Goal: Task Accomplishment & Management: Manage account settings

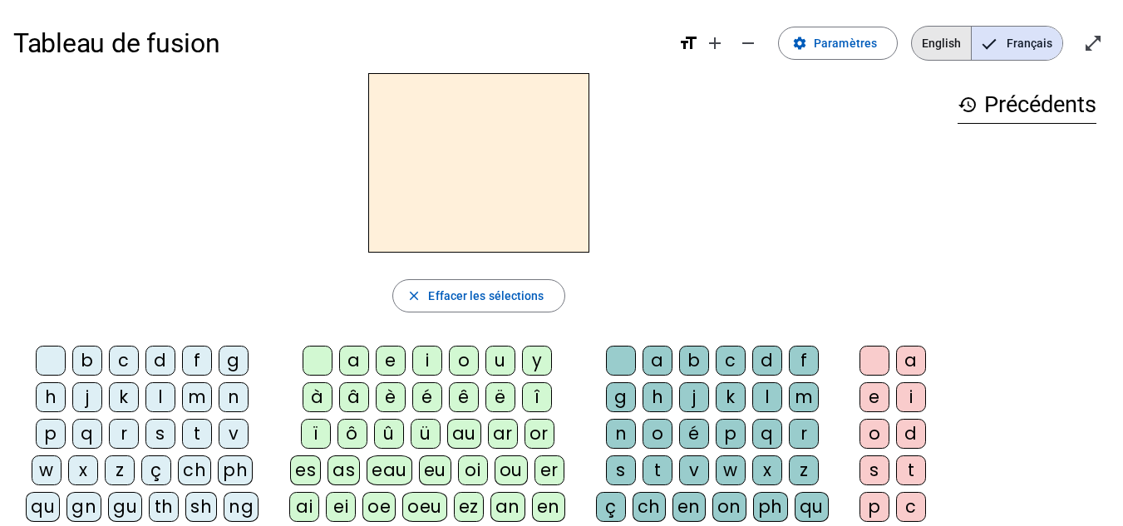
click at [961, 47] on span "English" at bounding box center [941, 43] width 59 height 33
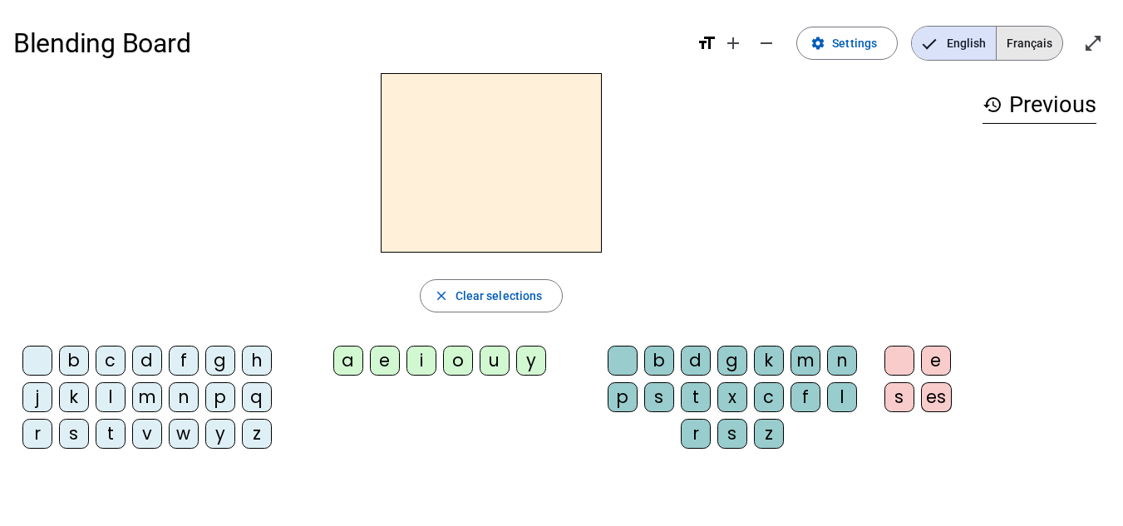
click at [1022, 53] on span "Français" at bounding box center [1030, 43] width 66 height 33
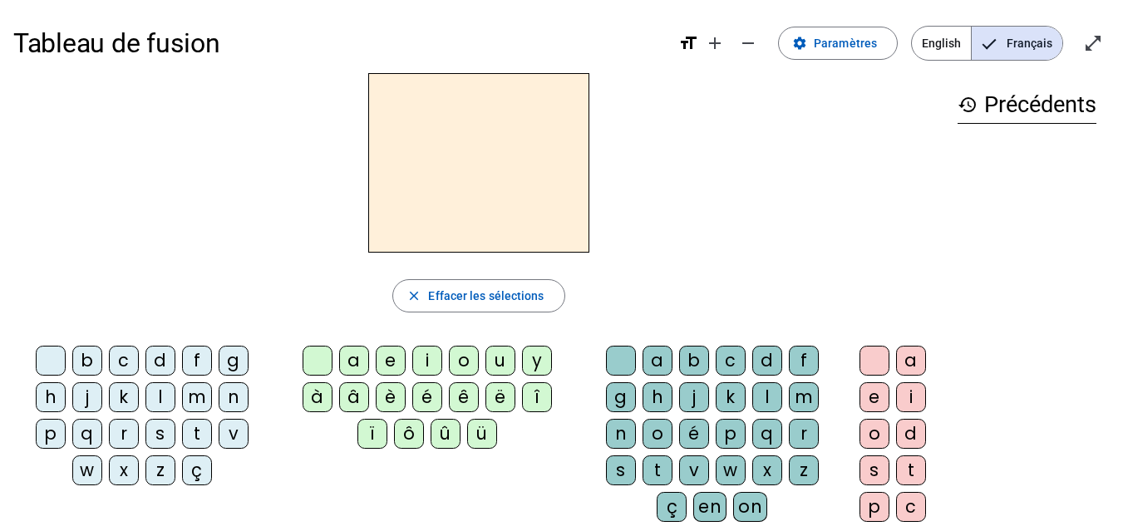
click at [158, 466] on div "z" at bounding box center [160, 471] width 30 height 30
click at [455, 359] on div "o" at bounding box center [464, 361] width 30 height 30
click at [655, 437] on div "o" at bounding box center [658, 434] width 30 height 30
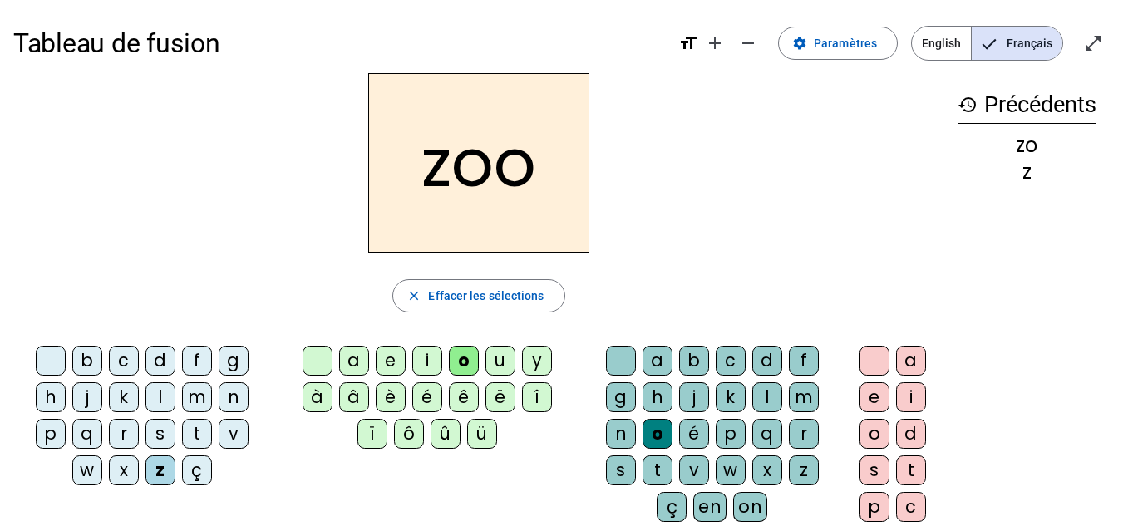
click at [695, 430] on div "é" at bounding box center [694, 434] width 30 height 30
click at [225, 393] on div "n" at bounding box center [234, 397] width 30 height 30
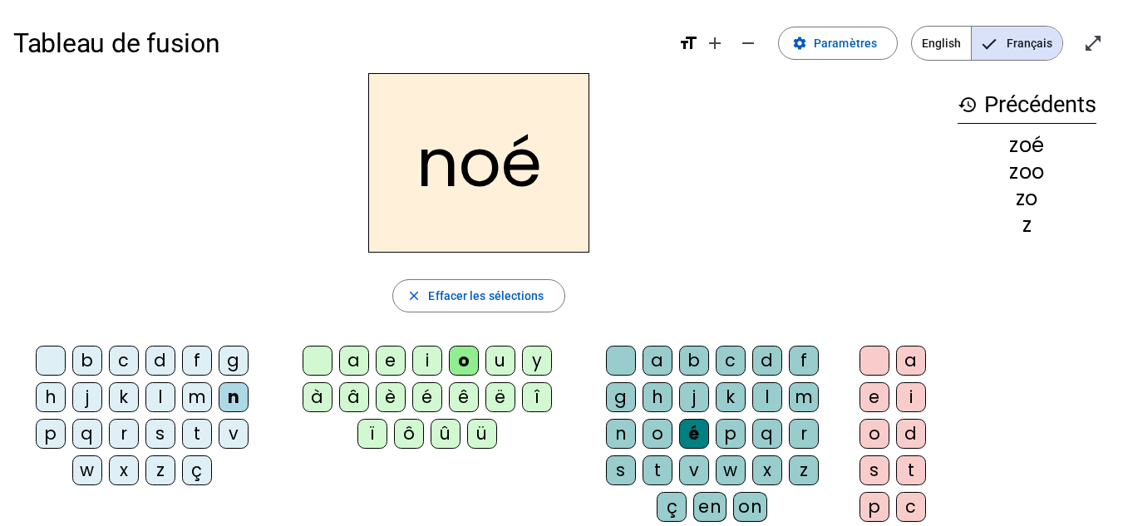
click at [660, 357] on div "a" at bounding box center [658, 361] width 30 height 30
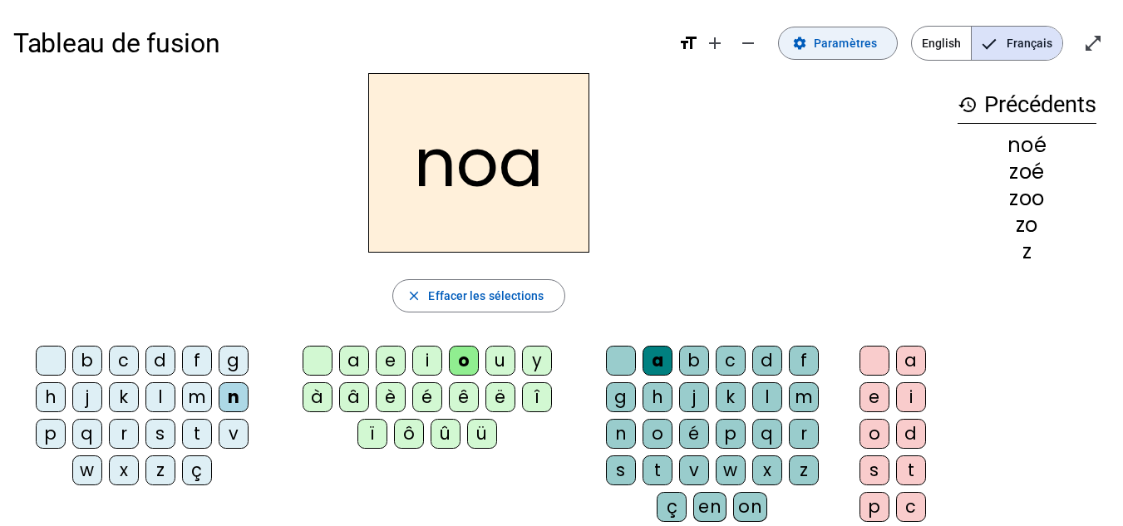
click at [834, 42] on span "Paramètres" at bounding box center [845, 43] width 63 height 20
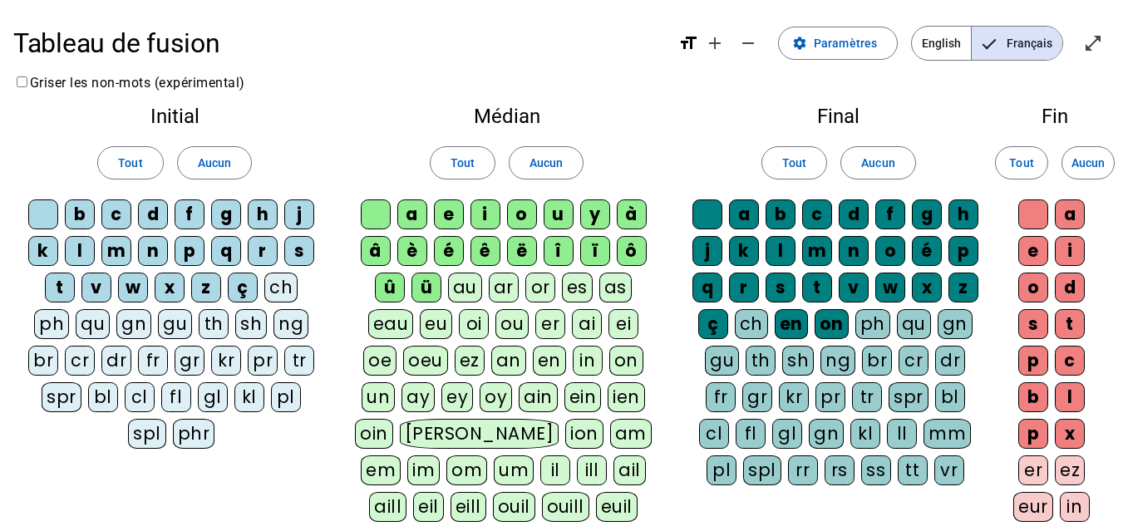
scroll to position [1, 0]
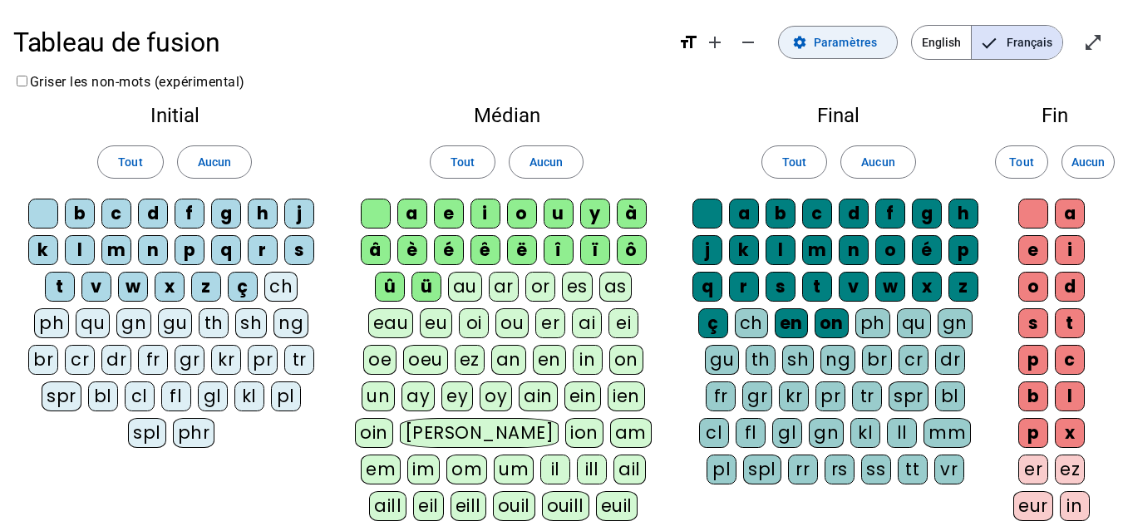
click at [844, 47] on span "Paramètres" at bounding box center [845, 42] width 63 height 20
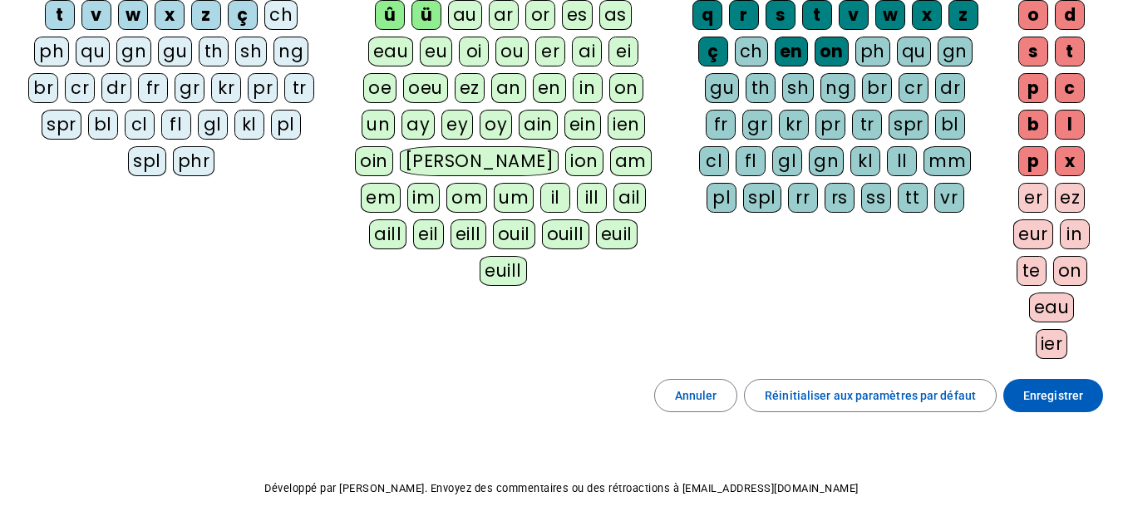
scroll to position [333, 0]
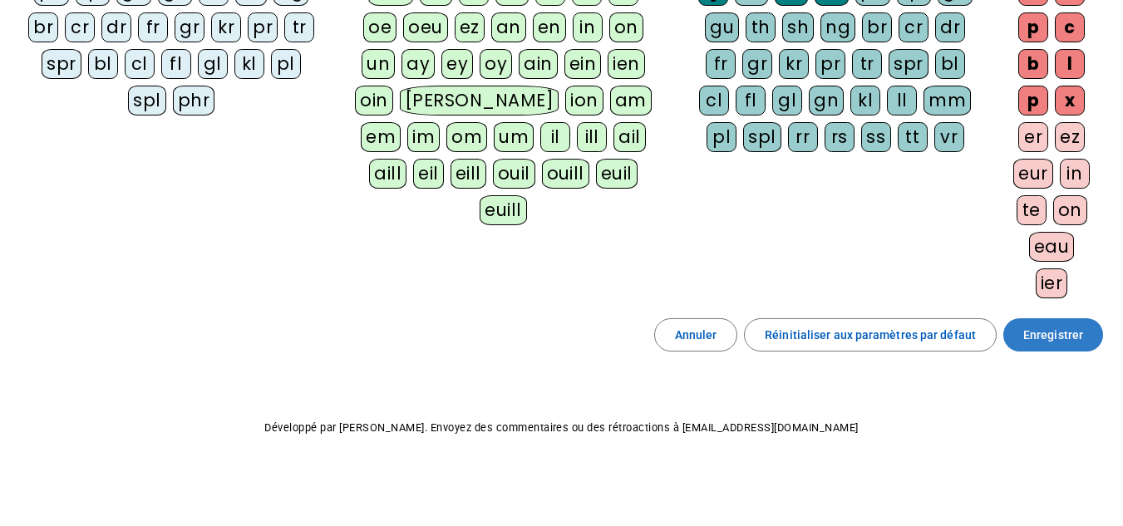
click at [1024, 333] on span at bounding box center [1053, 335] width 100 height 40
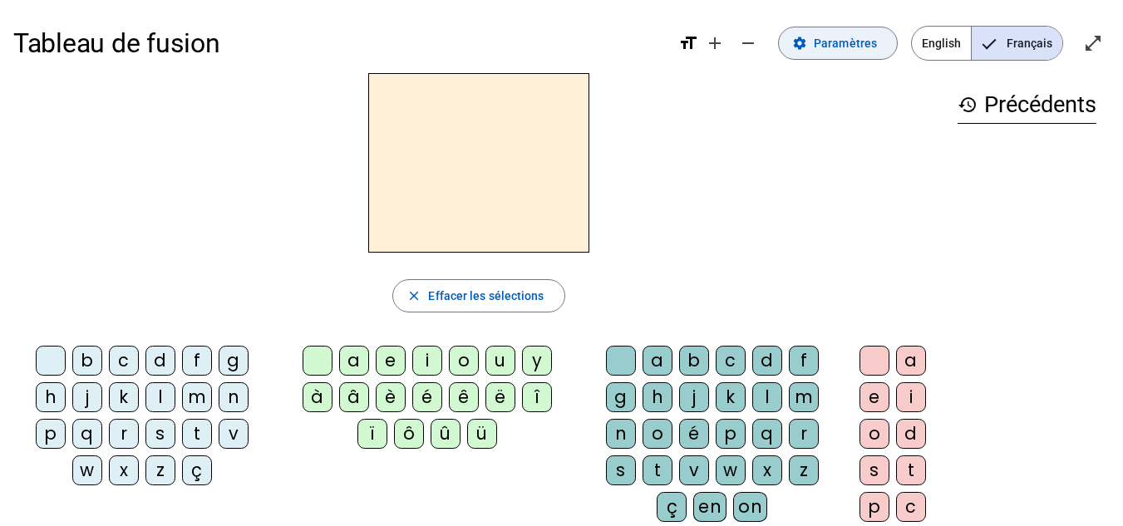
click at [850, 46] on span "Paramètres" at bounding box center [845, 43] width 63 height 20
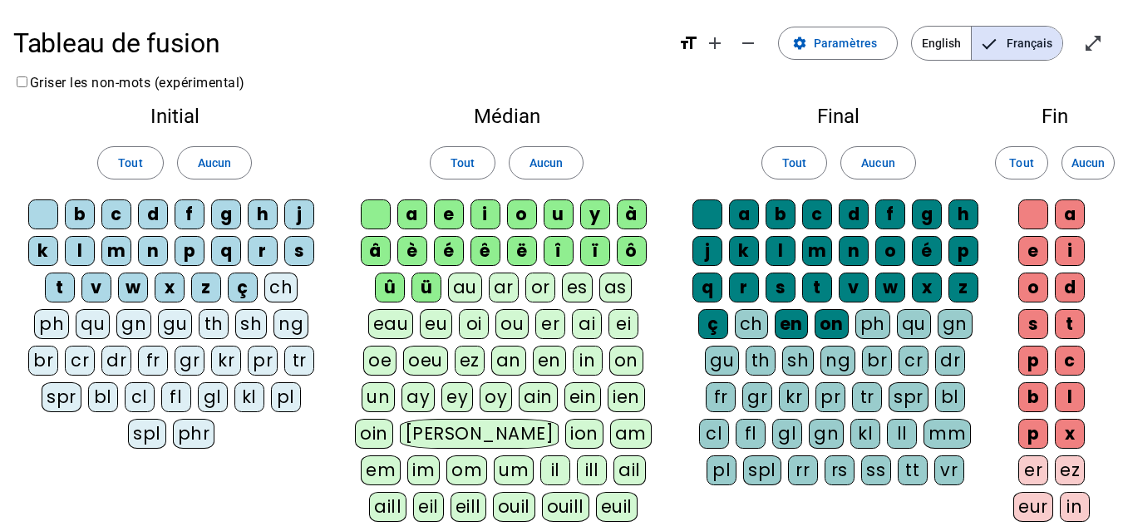
click at [448, 291] on div "au" at bounding box center [465, 288] width 34 height 30
click at [420, 319] on div "eu" at bounding box center [436, 324] width 32 height 30
click at [496, 329] on div "ou" at bounding box center [512, 324] width 33 height 30
click at [459, 326] on div "oi" at bounding box center [474, 324] width 30 height 30
click at [573, 326] on div "ai" at bounding box center [588, 324] width 30 height 30
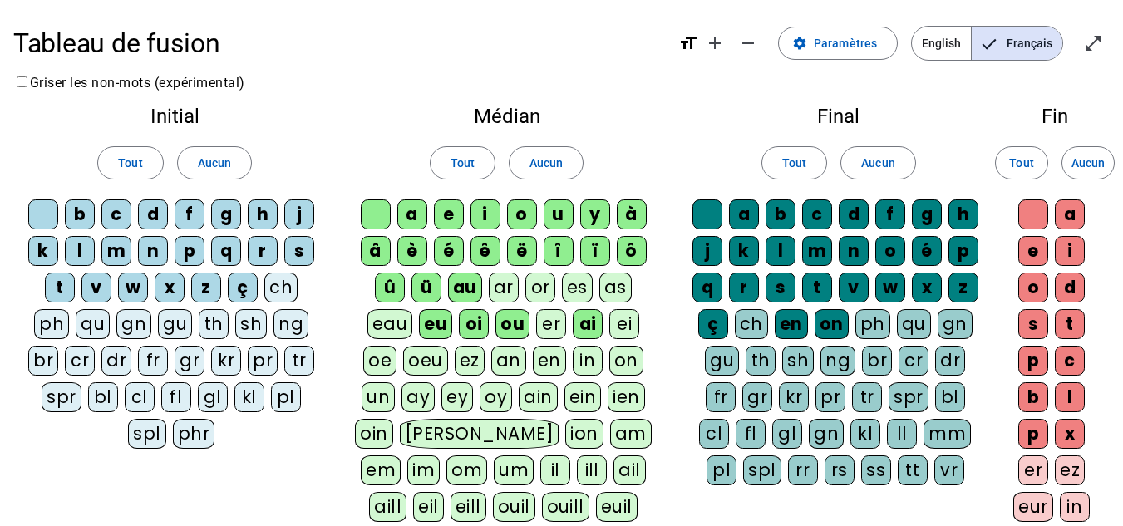
click at [609, 328] on div "ei" at bounding box center [624, 324] width 30 height 30
click at [536, 322] on div "er" at bounding box center [551, 324] width 30 height 30
click at [413, 309] on div "eau" at bounding box center [390, 324] width 46 height 30
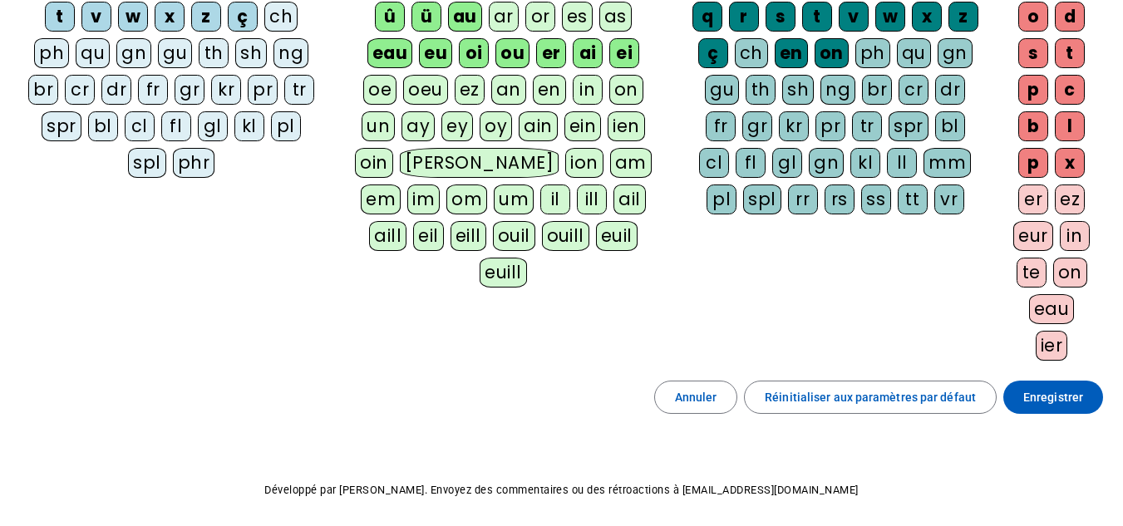
scroll to position [279, 0]
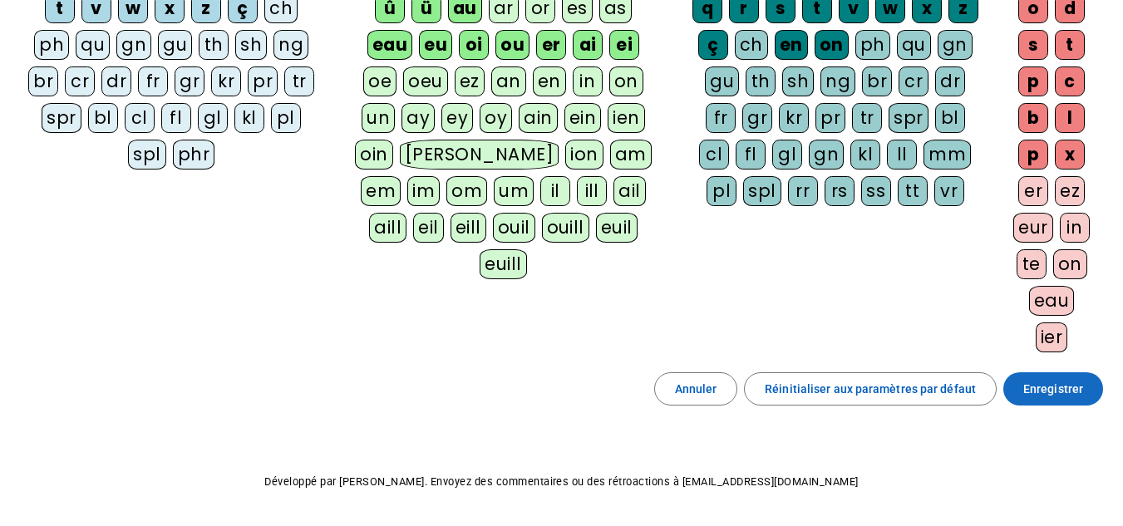
click at [1065, 387] on span "Enregistrer" at bounding box center [1053, 389] width 60 height 20
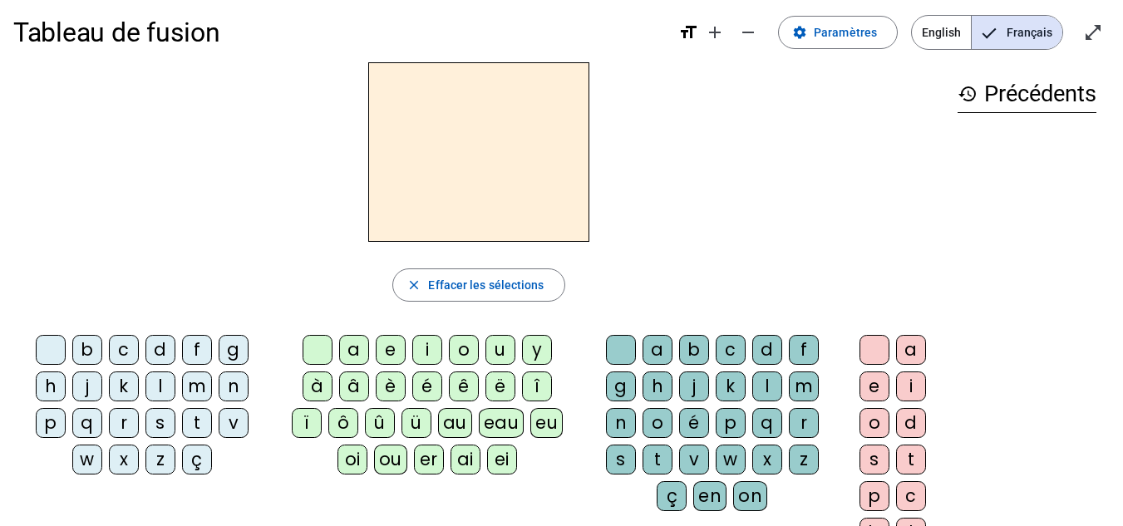
scroll to position [12, 0]
click at [239, 382] on div "n" at bounding box center [234, 386] width 30 height 30
click at [466, 347] on div "o" at bounding box center [464, 349] width 30 height 30
click at [88, 344] on div "b" at bounding box center [87, 349] width 30 height 30
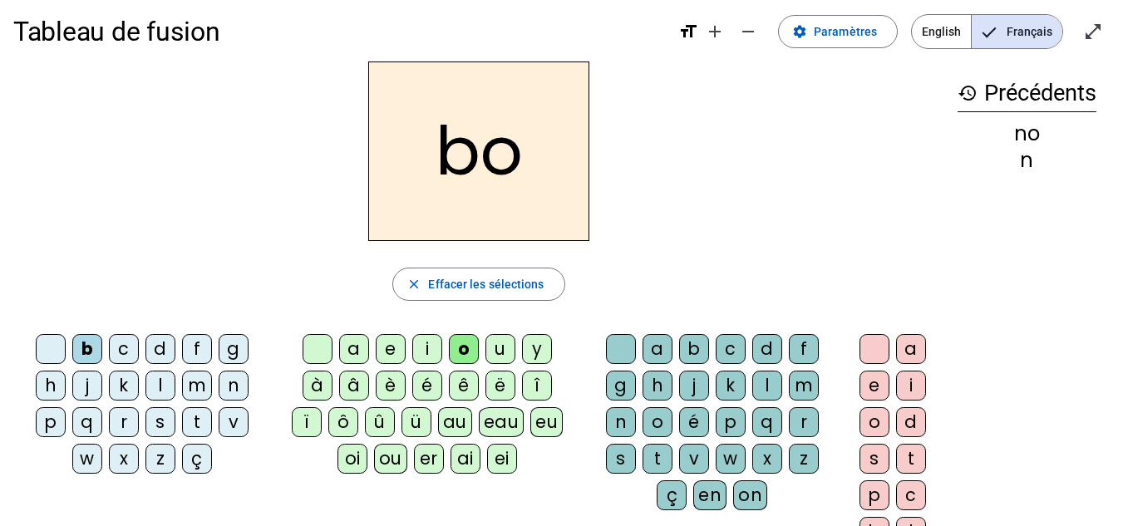
click at [461, 353] on div "o" at bounding box center [464, 349] width 30 height 30
click at [657, 350] on div "a" at bounding box center [658, 349] width 30 height 30
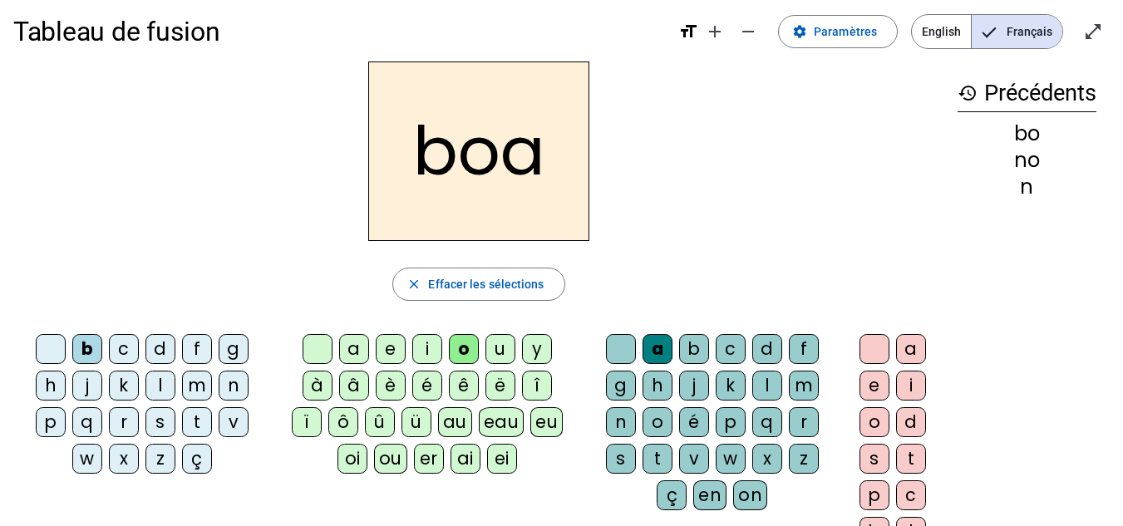
click at [620, 170] on div "boa" at bounding box center [478, 152] width 931 height 180
